Goal: Transaction & Acquisition: Purchase product/service

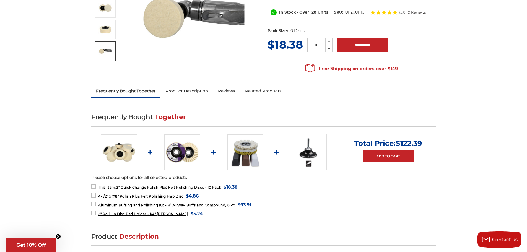
scroll to position [111, 0]
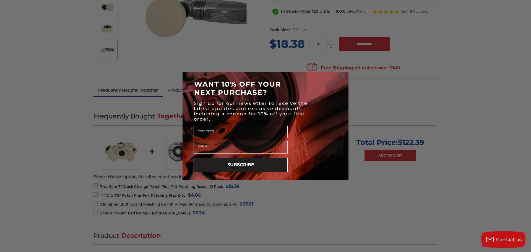
click at [343, 77] on circle "Close dialog" at bounding box center [344, 75] width 5 height 5
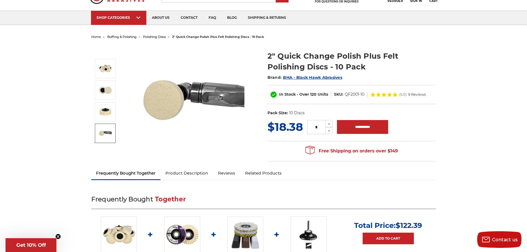
scroll to position [0, 0]
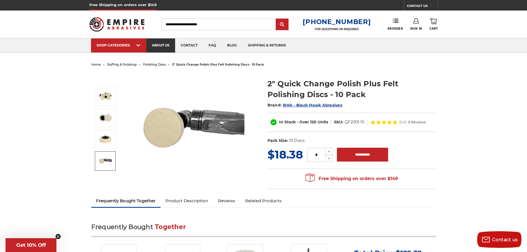
click at [165, 51] on link "about us" at bounding box center [160, 45] width 29 height 14
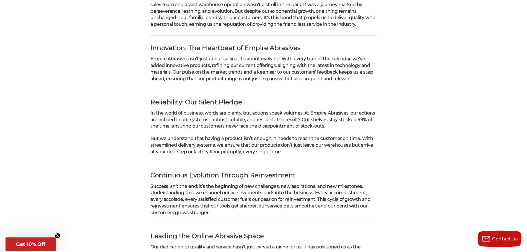
scroll to position [221, 0]
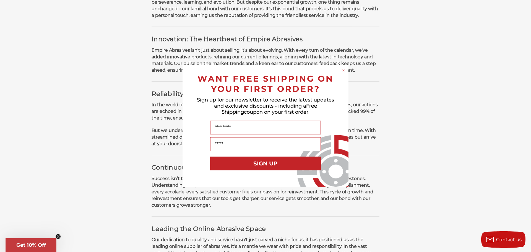
click at [343, 70] on circle "Close dialog" at bounding box center [343, 70] width 5 height 5
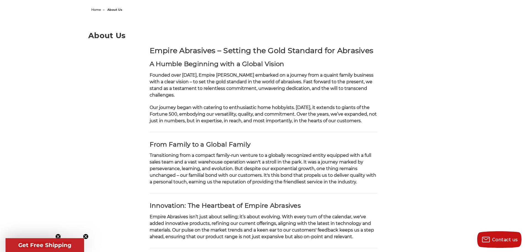
scroll to position [0, 0]
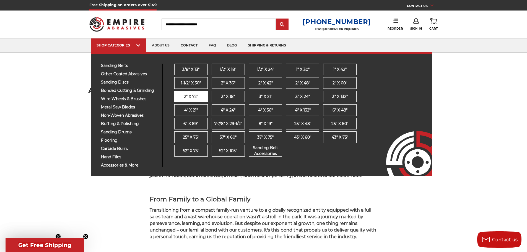
click at [202, 97] on link "2" x 72"" at bounding box center [190, 97] width 33 height 12
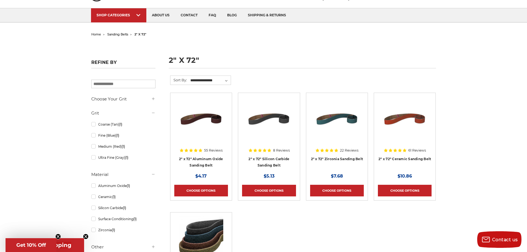
scroll to position [28, 0]
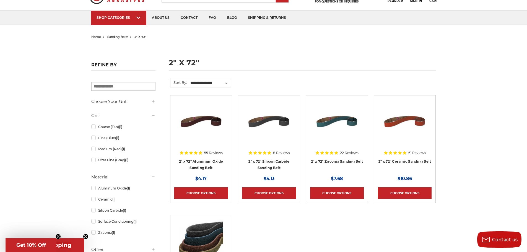
click at [271, 119] on img at bounding box center [269, 121] width 44 height 44
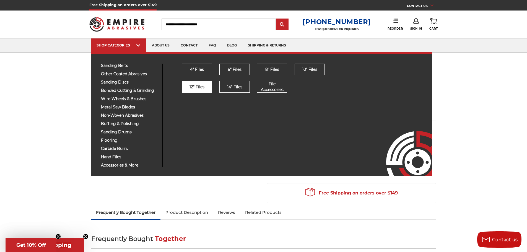
click at [194, 86] on span "12" Files" at bounding box center [197, 87] width 15 height 6
